Goal: Information Seeking & Learning: Check status

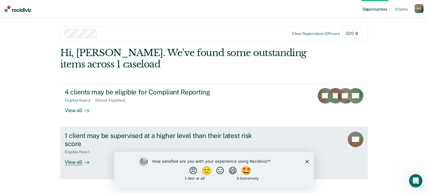
click at [79, 162] on div "View all" at bounding box center [80, 160] width 31 height 11
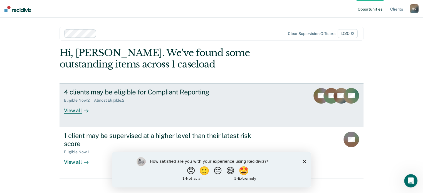
click at [75, 110] on div "View all" at bounding box center [79, 108] width 31 height 11
